Goal: Task Accomplishment & Management: Manage account settings

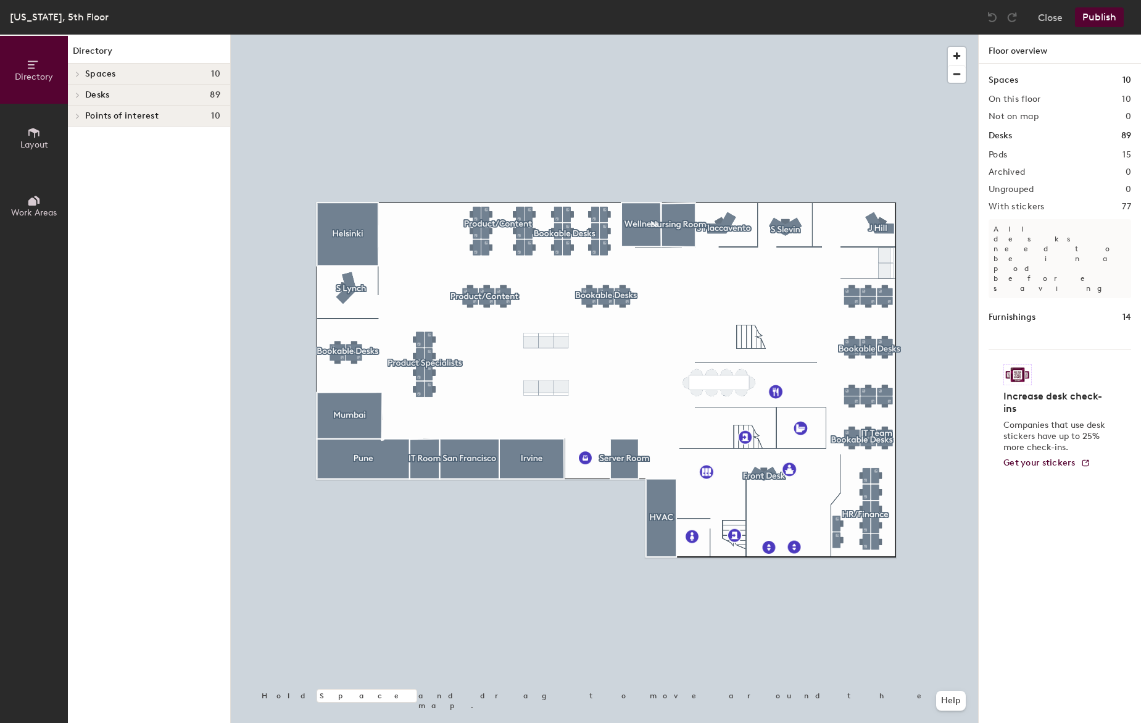
click at [887, 35] on div at bounding box center [604, 35] width 747 height 0
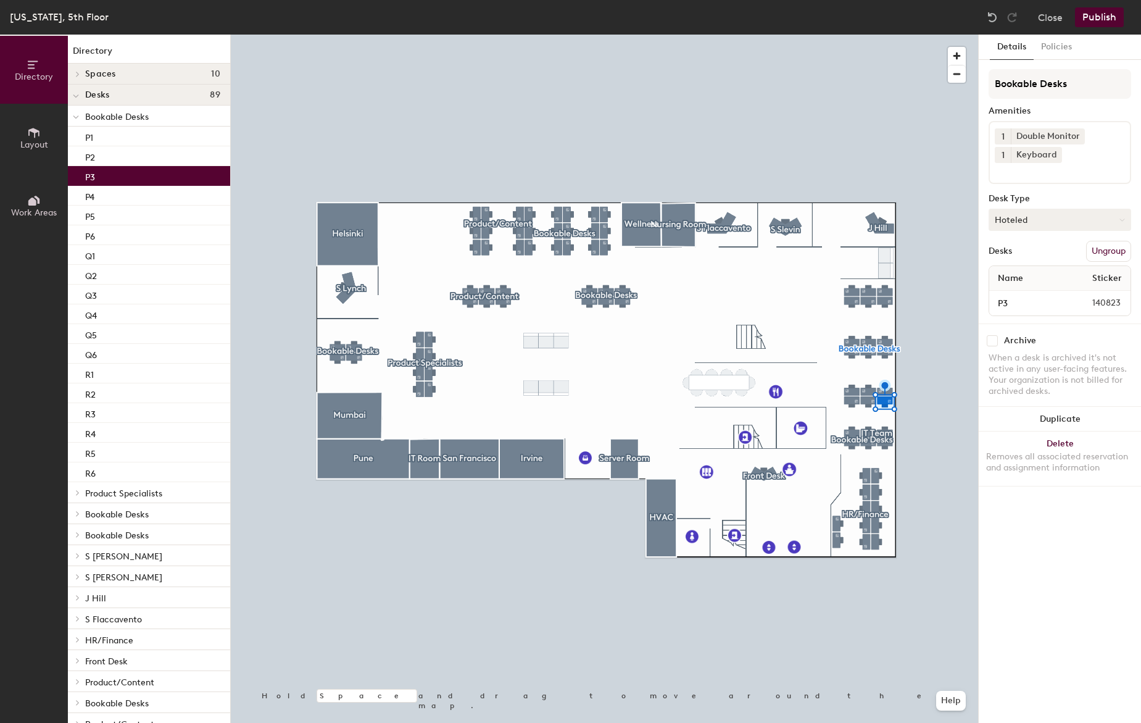
click at [1089, 220] on button "Hoteled" at bounding box center [1060, 220] width 143 height 22
click at [1043, 252] on div "Assigned" at bounding box center [1050, 258] width 123 height 19
click at [1115, 22] on button "Publish" at bounding box center [1099, 17] width 49 height 20
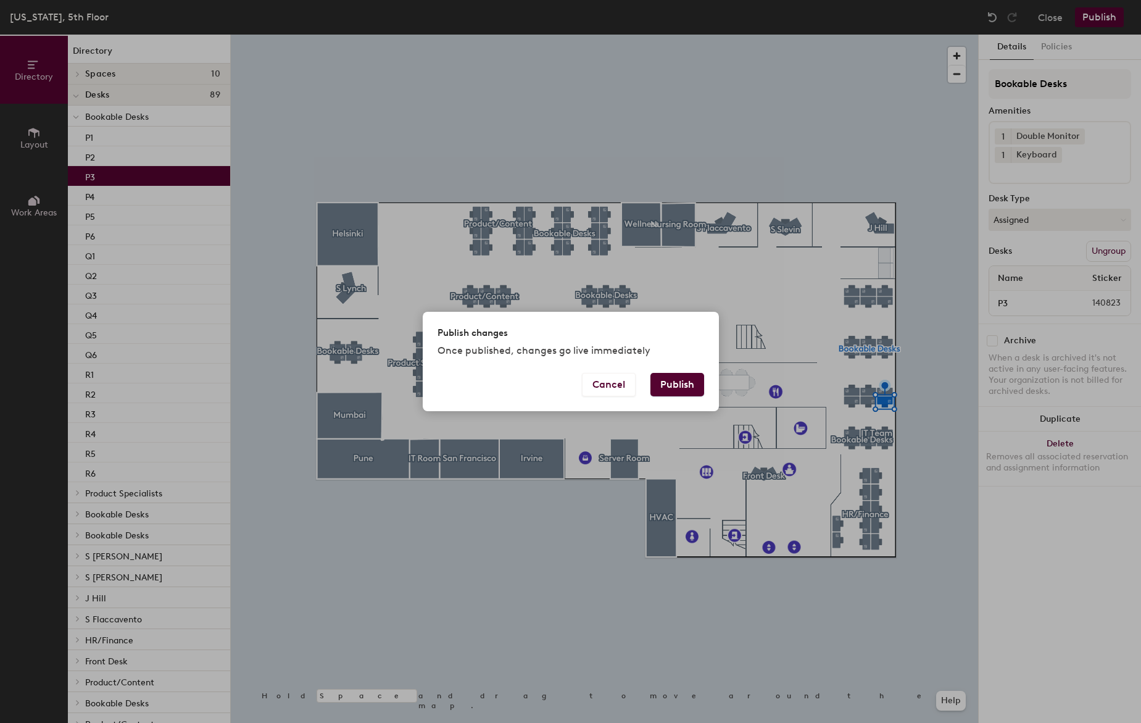
click at [666, 374] on button "Publish" at bounding box center [678, 384] width 54 height 23
